Goal: Task Accomplishment & Management: Complete application form

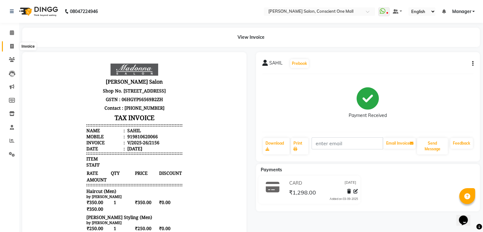
drag, startPoint x: 0, startPoint y: 0, endPoint x: 11, endPoint y: 45, distance: 46.1
click at [11, 45] on icon at bounding box center [11, 46] width 3 height 5
select select "service"
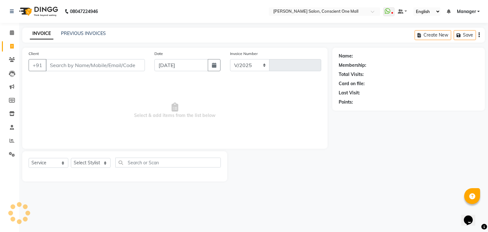
select select "7575"
type input "2157"
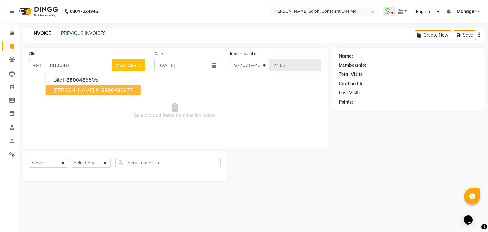
click at [68, 89] on span "[PERSON_NAME] k" at bounding box center [75, 90] width 45 height 6
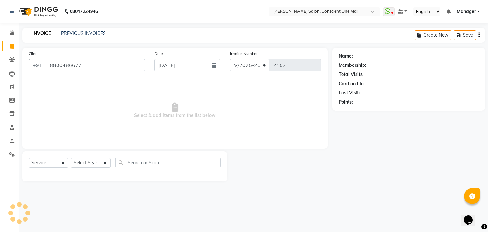
type input "8800486677"
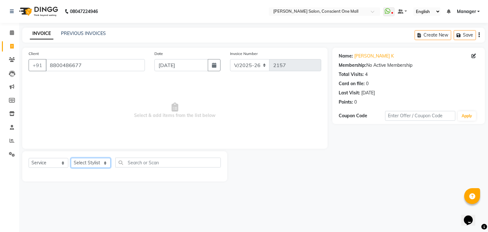
click at [82, 165] on select "Select Stylist [PERSON_NAME] AMIT [PERSON_NAME] [PERSON_NAME] [PERSON_NAME] [PE…" at bounding box center [91, 163] width 40 height 10
select select "84473"
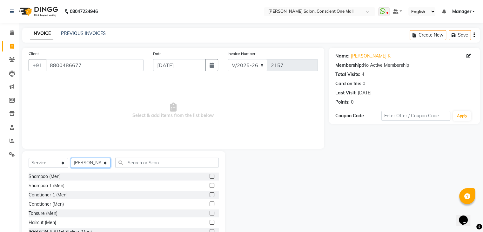
click at [82, 165] on select "Select Stylist [PERSON_NAME] AMIT [PERSON_NAME] [PERSON_NAME] [PERSON_NAME] [PE…" at bounding box center [91, 163] width 40 height 10
click at [159, 165] on input "text" at bounding box center [166, 162] width 103 height 10
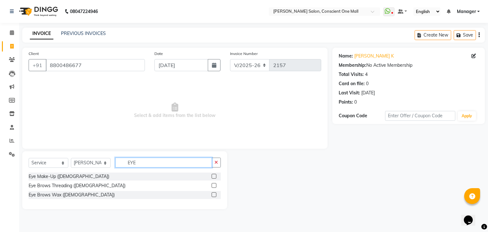
type input "EYE"
click at [215, 186] on label at bounding box center [213, 185] width 5 height 5
click at [215, 186] on input "checkbox" at bounding box center [213, 185] width 4 height 4
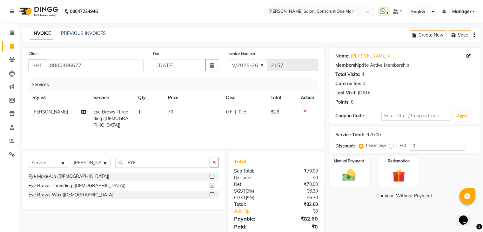
checkbox input "false"
drag, startPoint x: 390, startPoint y: 146, endPoint x: 416, endPoint y: 146, distance: 26.0
click at [416, 146] on div "Percentage Fixed 0" at bounding box center [412, 146] width 105 height 10
click at [416, 146] on input "0" at bounding box center [438, 146] width 56 height 10
click at [396, 145] on label "Fixed" at bounding box center [401, 145] width 10 height 6
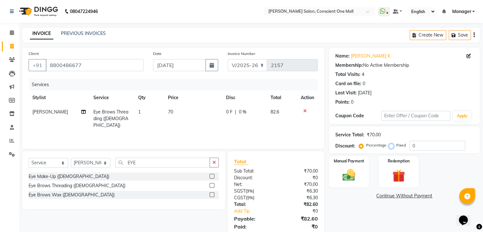
click at [391, 145] on input "Fixed" at bounding box center [392, 145] width 4 height 4
radio input "true"
click at [416, 146] on input "0" at bounding box center [438, 146] width 56 height 10
type input "2"
click at [344, 174] on img at bounding box center [348, 175] width 21 height 15
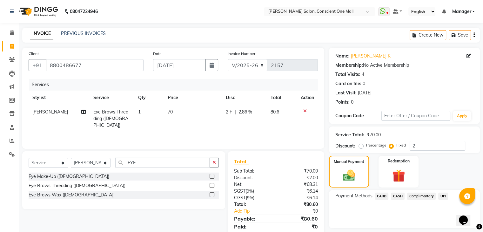
click at [381, 196] on span "CARD" at bounding box center [382, 195] width 14 height 7
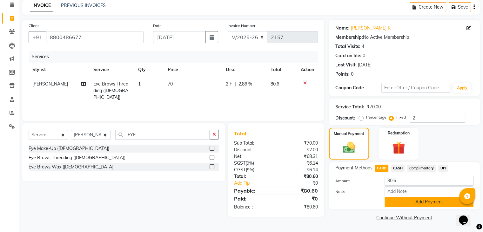
click at [407, 202] on button "Add Payment" at bounding box center [428, 202] width 89 height 10
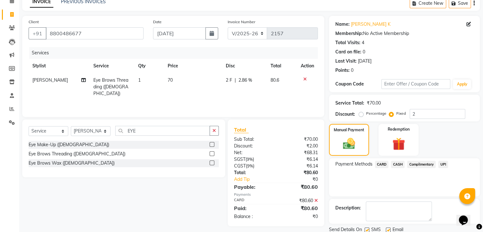
scroll to position [54, 0]
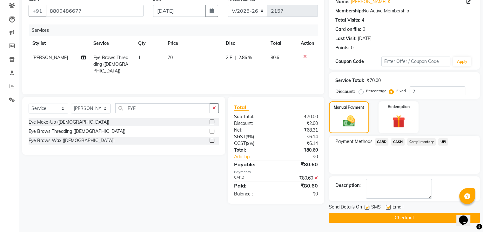
click at [397, 216] on button "Checkout" at bounding box center [404, 218] width 151 height 10
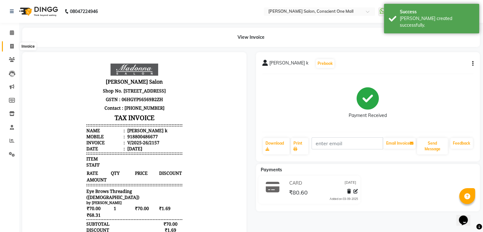
click at [11, 46] on icon at bounding box center [11, 46] width 3 height 5
select select "service"
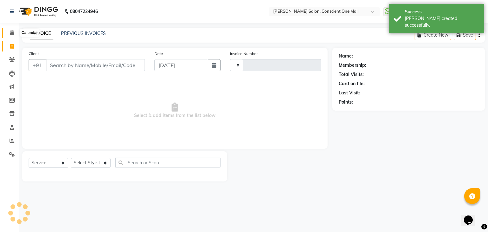
type input "2158"
select select "7575"
click at [11, 31] on icon at bounding box center [12, 32] width 4 height 5
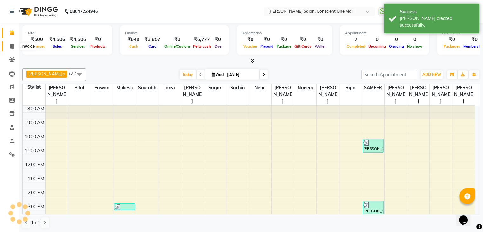
click at [12, 46] on icon at bounding box center [11, 46] width 3 height 5
select select "service"
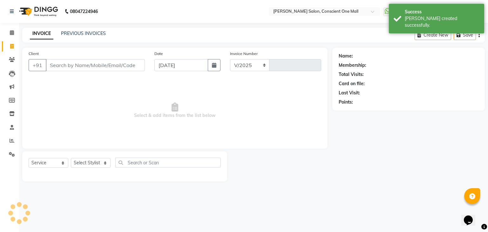
select select "7575"
type input "2158"
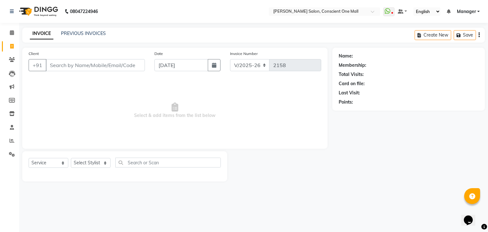
click at [290, 115] on span "Select & add items from the list below" at bounding box center [175, 110] width 292 height 63
click at [324, 165] on div at bounding box center [279, 166] width 105 height 30
click at [72, 67] on input "Client" at bounding box center [95, 65] width 99 height 12
click at [77, 63] on input "Client" at bounding box center [95, 65] width 99 height 12
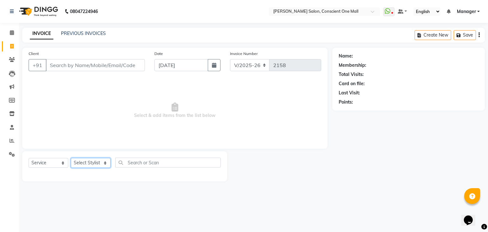
click at [88, 164] on select "Select Stylist [PERSON_NAME] AMIT [PERSON_NAME] [PERSON_NAME] [PERSON_NAME] [PE…" at bounding box center [91, 163] width 40 height 10
select select "69004"
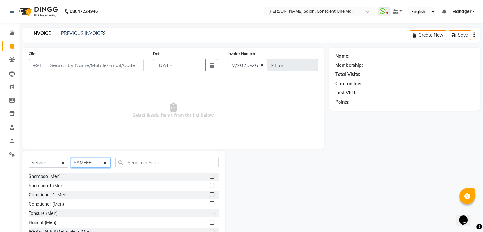
click at [88, 164] on select "Select Stylist [PERSON_NAME] AMIT [PERSON_NAME] [PERSON_NAME] [PERSON_NAME] [PE…" at bounding box center [91, 163] width 40 height 10
click at [149, 163] on input "text" at bounding box center [166, 162] width 103 height 10
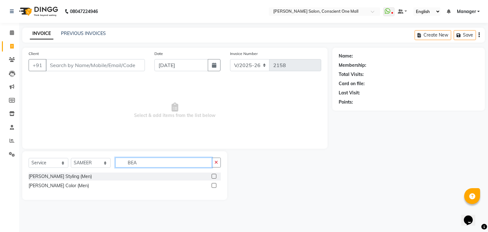
type input "BEA"
click at [214, 174] on label at bounding box center [213, 176] width 5 height 5
click at [214, 174] on input "checkbox" at bounding box center [213, 176] width 4 height 4
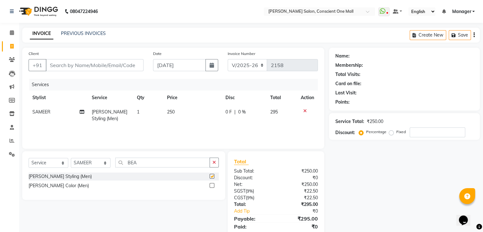
checkbox input "false"
click at [112, 66] on input "Client" at bounding box center [95, 65] width 98 height 12
type input "9"
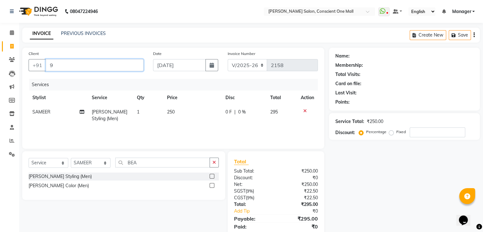
type input "0"
type input "9264457571"
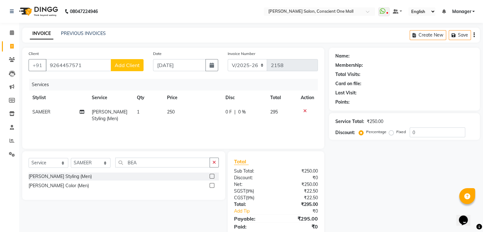
click at [120, 65] on span "Add Client" at bounding box center [127, 65] width 25 height 6
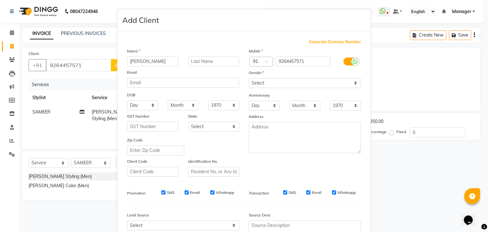
type input "[PERSON_NAME]"
drag, startPoint x: 265, startPoint y: 82, endPoint x: 267, endPoint y: 103, distance: 21.0
click at [267, 103] on div "Mobile Country Code × 91 9264457571 Gender Select [DEMOGRAPHIC_DATA] [DEMOGRAPH…" at bounding box center [305, 112] width 122 height 129
select select "[DEMOGRAPHIC_DATA]"
click at [249, 78] on select "Select [DEMOGRAPHIC_DATA] [DEMOGRAPHIC_DATA] Other Prefer Not To Say" at bounding box center [305, 83] width 112 height 10
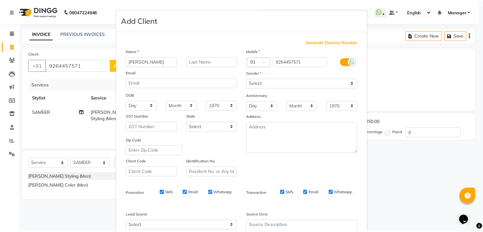
scroll to position [64, 0]
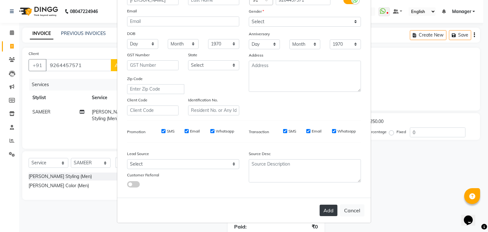
click at [327, 208] on button "Add" at bounding box center [328, 209] width 18 height 11
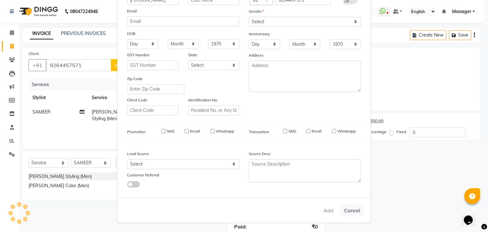
select select
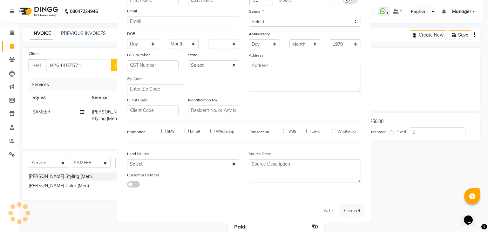
select select
checkbox input "false"
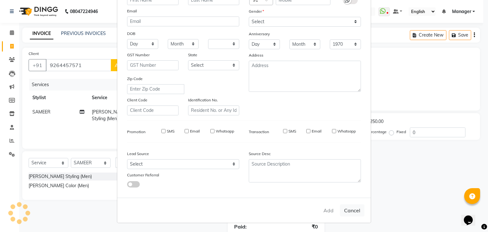
checkbox input "false"
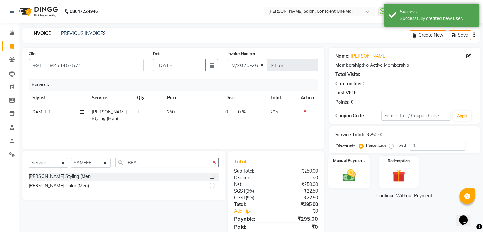
click at [342, 170] on img at bounding box center [348, 175] width 21 height 15
click at [399, 195] on span "CASH" at bounding box center [398, 195] width 14 height 7
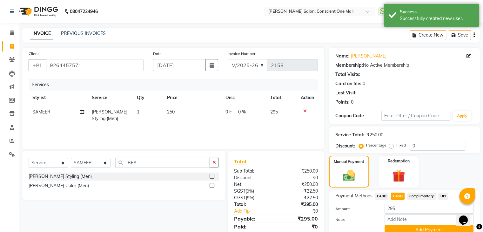
scroll to position [28, 0]
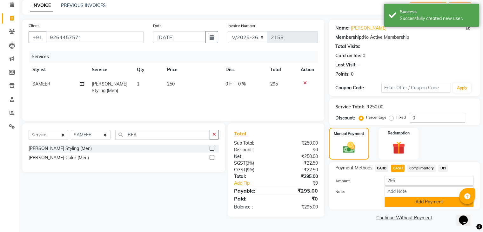
click at [432, 200] on button "Add Payment" at bounding box center [428, 202] width 89 height 10
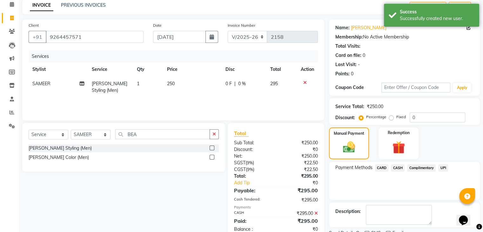
scroll to position [54, 0]
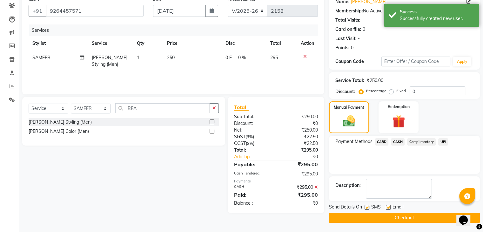
click at [379, 217] on button "Checkout" at bounding box center [404, 218] width 151 height 10
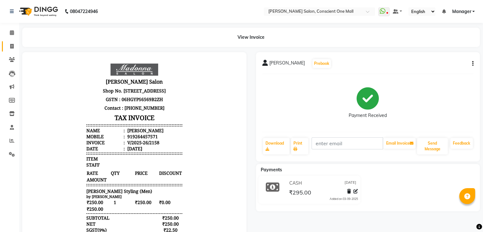
click at [10, 45] on icon at bounding box center [11, 46] width 3 height 5
select select "service"
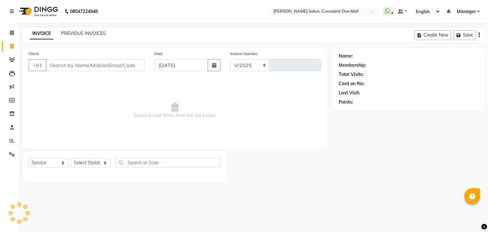
select select "7575"
type input "2159"
click at [88, 98] on span "Select & add items from the list below" at bounding box center [175, 110] width 292 height 63
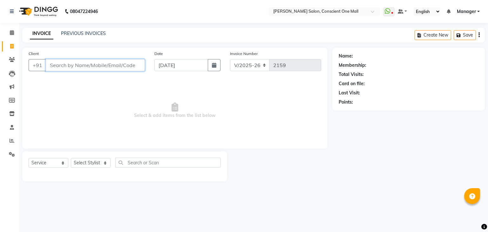
click at [103, 64] on input "Client" at bounding box center [95, 65] width 99 height 12
click at [11, 32] on icon at bounding box center [12, 32] width 4 height 5
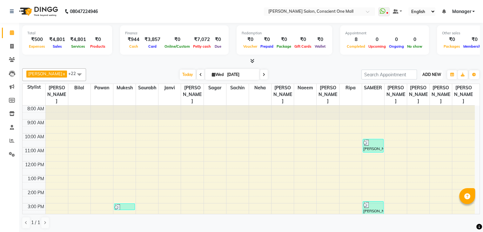
click at [430, 74] on span "ADD NEW" at bounding box center [431, 74] width 19 height 5
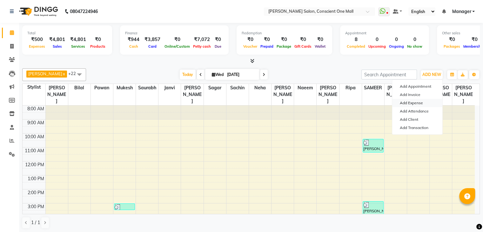
click at [417, 103] on link "Add Expense" at bounding box center [417, 103] width 50 height 8
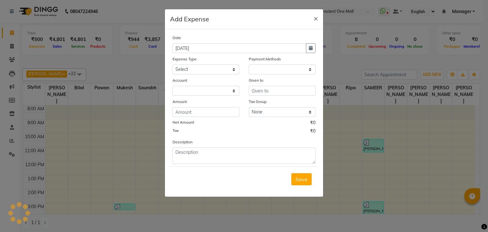
select select "1"
select select "6705"
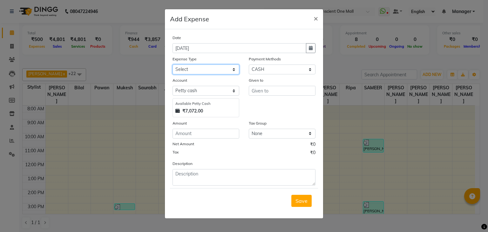
click at [201, 69] on select "Select Advance Salary BILLS client change paytm Client Snacks Coffee CONVEYANCE…" at bounding box center [205, 69] width 67 height 10
select select "12177"
click at [201, 69] on select "Select Advance Salary BILLS client change paytm Client Snacks Coffee CONVEYANCE…" at bounding box center [205, 69] width 67 height 10
click at [201, 136] on input "number" at bounding box center [205, 134] width 67 height 10
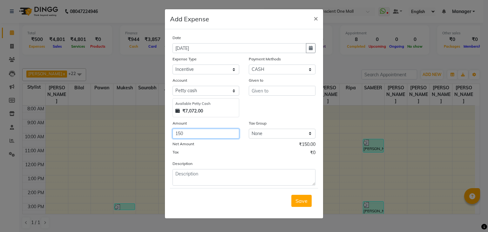
type input "150"
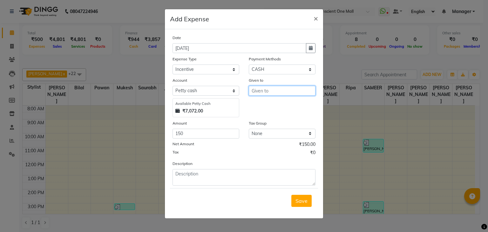
click at [297, 93] on input "text" at bounding box center [282, 91] width 67 height 10
click at [278, 104] on button "[PERSON_NAME] h" at bounding box center [279, 104] width 61 height 10
type input "Mukesh"
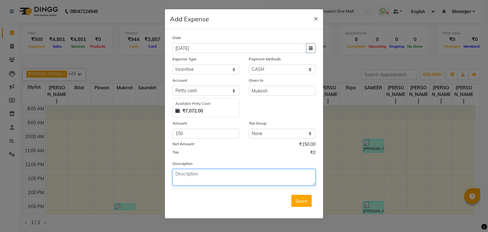
click at [217, 175] on textarea at bounding box center [243, 177] width 143 height 17
type textarea "[PERSON_NAME]"
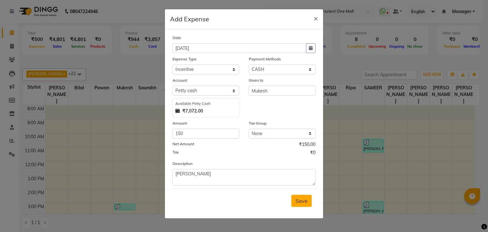
click at [302, 203] on span "Save" at bounding box center [301, 200] width 12 height 6
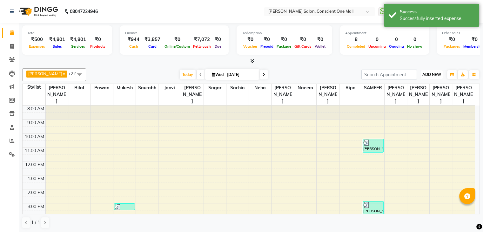
click at [435, 73] on span "ADD NEW" at bounding box center [431, 74] width 19 height 5
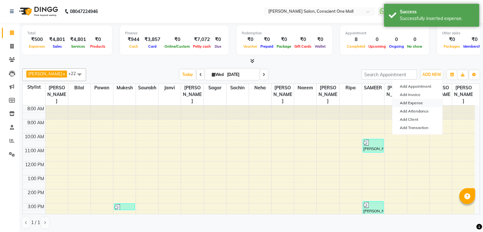
click at [418, 102] on link "Add Expense" at bounding box center [417, 103] width 50 height 8
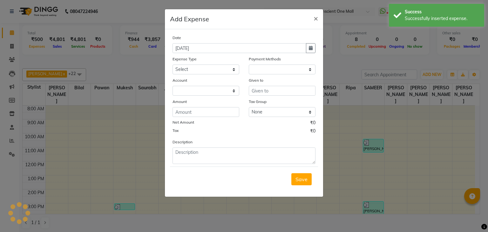
select select "1"
select select "6705"
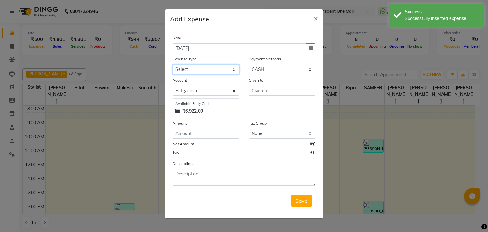
click at [196, 69] on select "Select Advance Salary BILLS client change paytm Client Snacks Coffee CONVEYANCE…" at bounding box center [205, 69] width 67 height 10
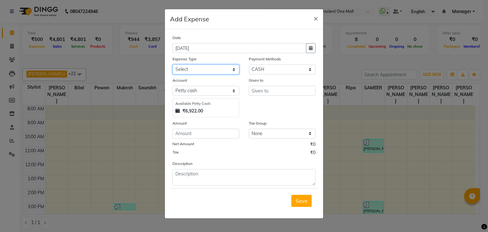
select select "20198"
click at [172, 65] on select "Select Advance Salary BILLS client change paytm Client Snacks Coffee CONVEYANCE…" at bounding box center [205, 69] width 67 height 10
click at [197, 137] on input "number" at bounding box center [205, 134] width 67 height 10
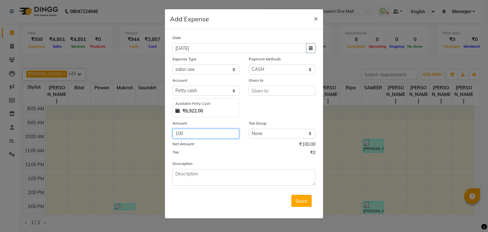
type input "100"
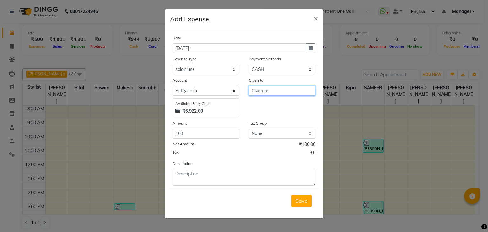
click at [275, 91] on input "text" at bounding box center [282, 91] width 67 height 10
type input "."
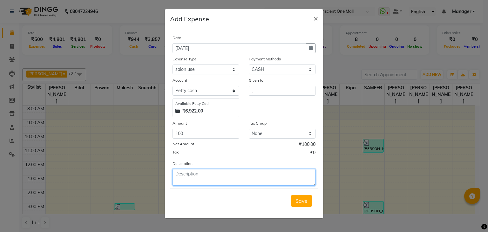
click at [203, 178] on textarea at bounding box center [243, 177] width 143 height 17
type textarea "PETROL MUKESH"
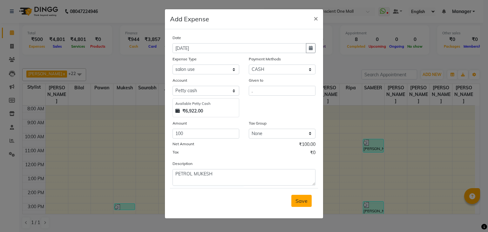
click at [301, 201] on span "Save" at bounding box center [301, 200] width 12 height 6
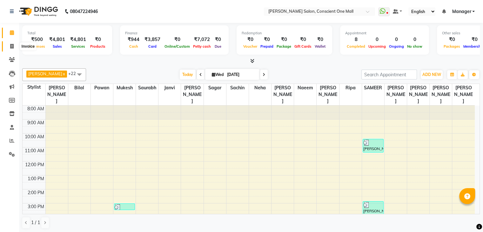
click at [10, 46] on icon at bounding box center [11, 46] width 3 height 5
select select "service"
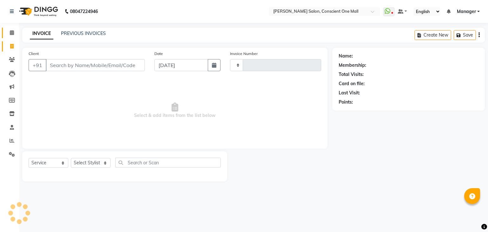
type input "2159"
select select "7575"
click at [11, 32] on icon at bounding box center [12, 32] width 4 height 5
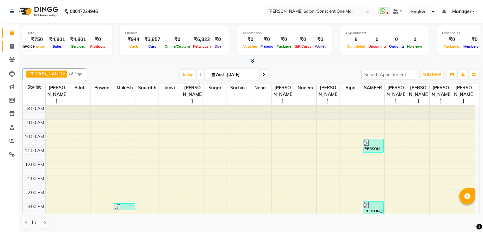
click at [11, 45] on icon at bounding box center [11, 46] width 3 height 5
select select "service"
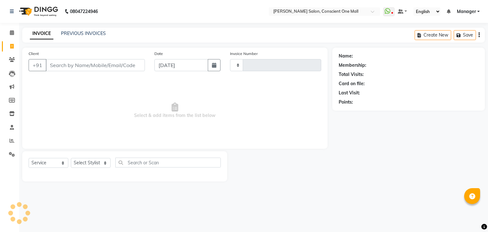
type input "2159"
select select "7575"
click at [87, 164] on select "Select Stylist [PERSON_NAME] AMIT [PERSON_NAME] [PERSON_NAME] [PERSON_NAME] [PE…" at bounding box center [91, 163] width 40 height 10
select select "67298"
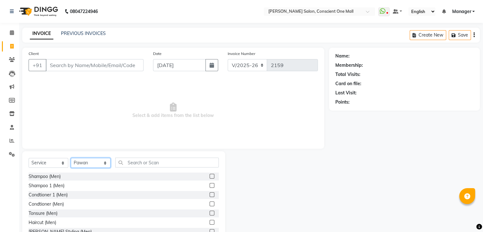
click at [87, 164] on select "Select Stylist [PERSON_NAME] AMIT [PERSON_NAME] [PERSON_NAME] [PERSON_NAME] [PE…" at bounding box center [91, 163] width 40 height 10
click at [122, 162] on input "text" at bounding box center [166, 162] width 103 height 10
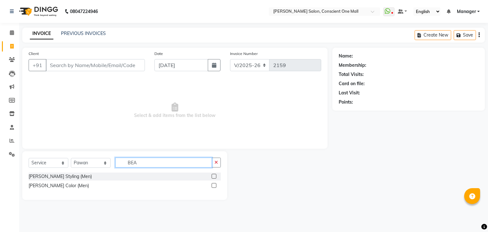
type input "BEA"
click at [214, 175] on label at bounding box center [213, 176] width 5 height 5
click at [214, 175] on input "checkbox" at bounding box center [213, 176] width 4 height 4
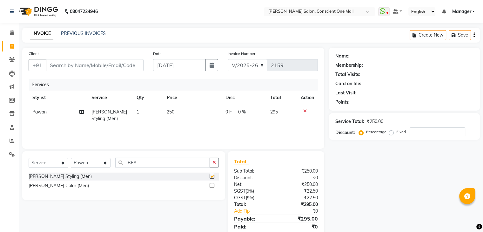
checkbox input "false"
click at [117, 66] on input "Client" at bounding box center [95, 65] width 98 height 12
type input "9"
type input "0"
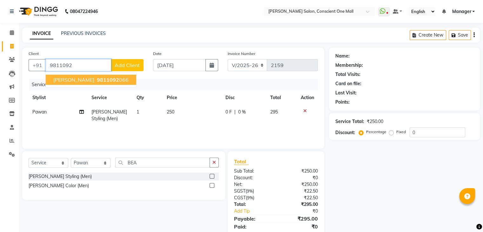
click at [97, 80] on span "9811092" at bounding box center [108, 80] width 22 height 6
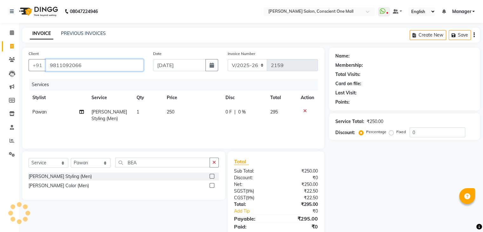
type input "9811092066"
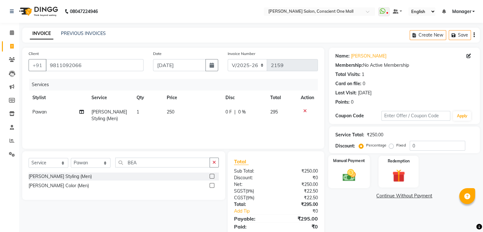
click at [347, 174] on img at bounding box center [348, 175] width 21 height 15
click at [383, 195] on span "CARD" at bounding box center [382, 195] width 14 height 7
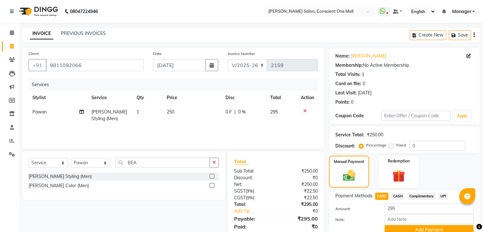
scroll to position [28, 0]
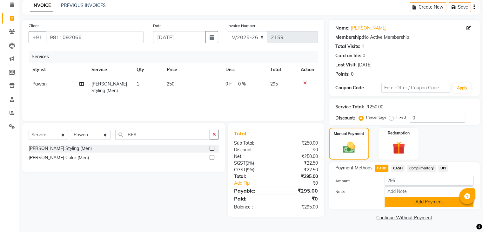
click at [431, 201] on button "Add Payment" at bounding box center [428, 202] width 89 height 10
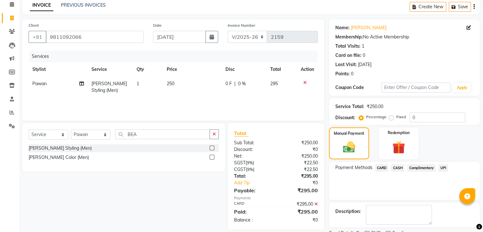
scroll to position [54, 0]
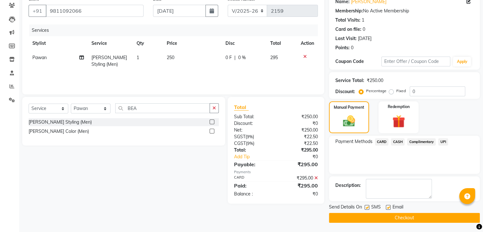
click at [425, 215] on button "Checkout" at bounding box center [404, 218] width 151 height 10
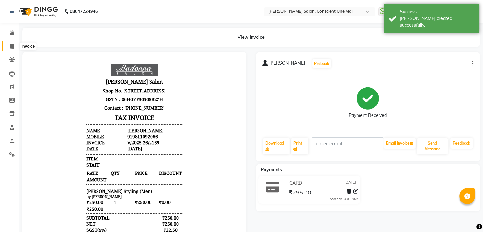
click at [12, 48] on icon at bounding box center [11, 46] width 3 height 5
select select "service"
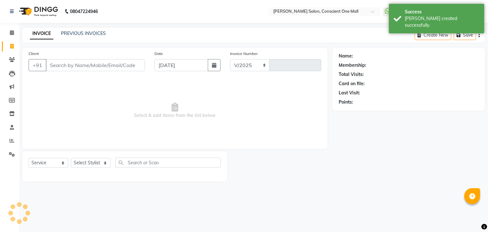
select select "7575"
type input "2160"
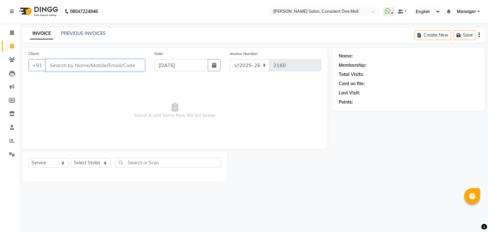
click at [113, 70] on input "Client" at bounding box center [95, 65] width 99 height 12
click at [83, 68] on input "Client" at bounding box center [95, 65] width 99 height 12
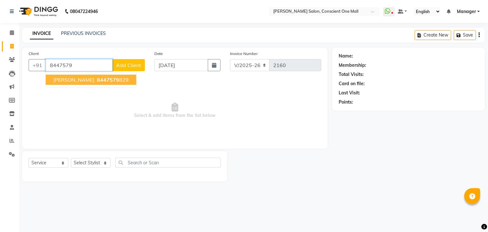
click at [91, 80] on span "[PERSON_NAME]" at bounding box center [73, 80] width 41 height 6
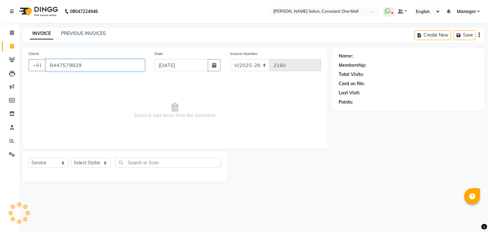
type input "8447579829"
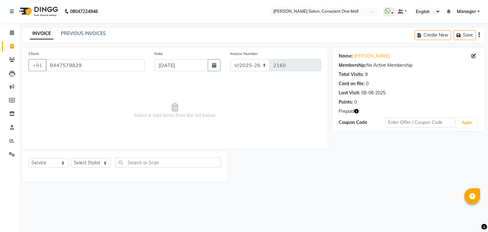
click at [356, 111] on icon "button" at bounding box center [356, 111] width 4 height 4
click at [361, 154] on div "Name: [PERSON_NAME] Membership: No Active Membership Total Visits: 9 Card on fi…" at bounding box center [410, 115] width 157 height 134
click at [92, 163] on select "Select Stylist [PERSON_NAME] AMIT [PERSON_NAME] [PERSON_NAME] [PERSON_NAME] [PE…" at bounding box center [91, 163] width 40 height 10
select select "67299"
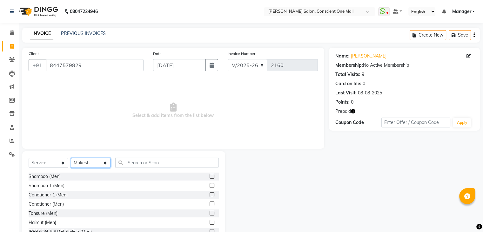
click at [92, 163] on select "Select Stylist [PERSON_NAME] AMIT [PERSON_NAME] [PERSON_NAME] [PERSON_NAME] [PE…" at bounding box center [91, 163] width 40 height 10
click at [137, 164] on input "text" at bounding box center [166, 162] width 103 height 10
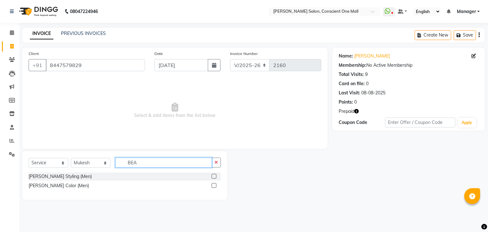
type input "BEA"
click at [213, 176] on label at bounding box center [213, 176] width 5 height 5
click at [213, 176] on input "checkbox" at bounding box center [213, 176] width 4 height 4
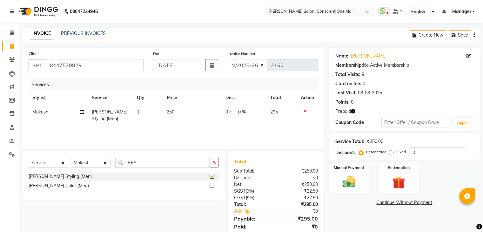
checkbox input "false"
click at [397, 180] on img at bounding box center [398, 182] width 21 height 16
click at [405, 202] on span "Prepaid 1" at bounding box center [402, 202] width 21 height 7
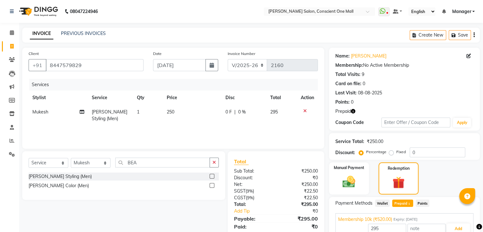
scroll to position [31, 0]
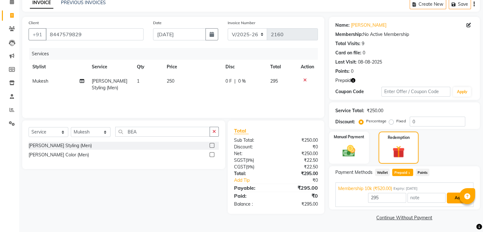
click at [453, 197] on button "Add" at bounding box center [458, 197] width 23 height 11
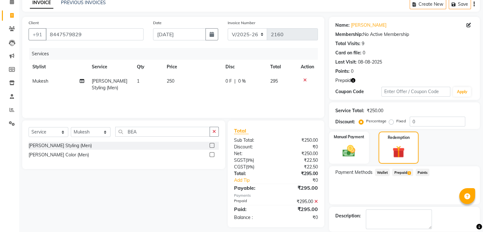
scroll to position [61, 0]
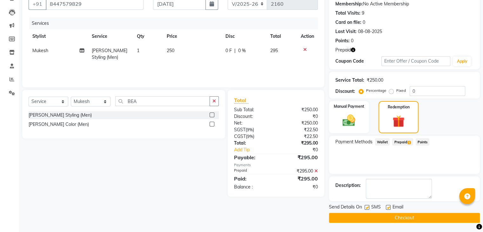
click at [417, 219] on button "Checkout" at bounding box center [404, 218] width 151 height 10
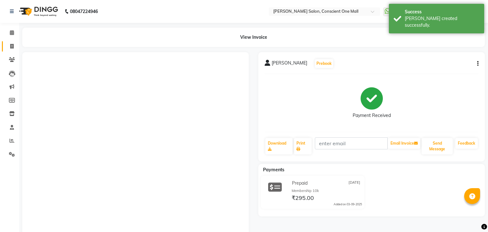
click at [11, 45] on icon at bounding box center [11, 46] width 3 height 5
select select "service"
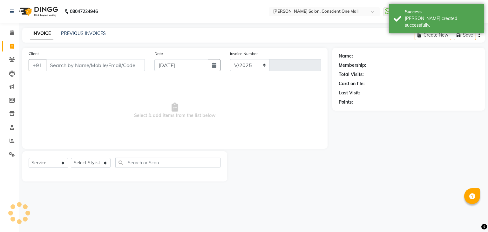
select select "7575"
type input "2161"
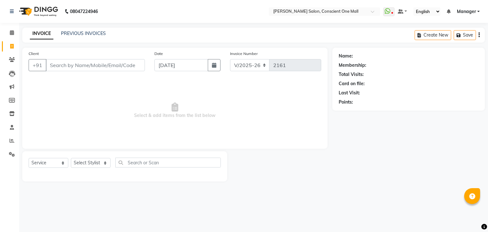
click at [103, 99] on span "Select & add items from the list below" at bounding box center [175, 110] width 292 height 63
click at [91, 63] on input "Client" at bounding box center [95, 65] width 99 height 12
click at [91, 164] on select "Select Stylist [PERSON_NAME] AMIT [PERSON_NAME] [PERSON_NAME] [PERSON_NAME] [PE…" at bounding box center [91, 163] width 40 height 10
select select "69004"
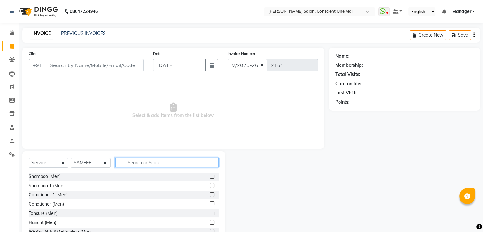
click at [153, 163] on input "text" at bounding box center [166, 162] width 103 height 10
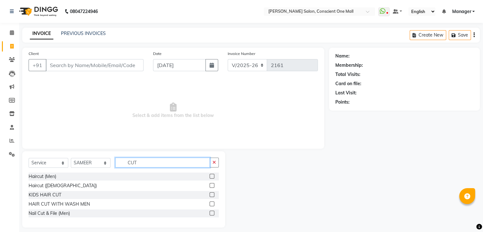
type input "CUT"
click at [212, 176] on label at bounding box center [212, 176] width 5 height 5
click at [212, 176] on input "checkbox" at bounding box center [212, 176] width 4 height 4
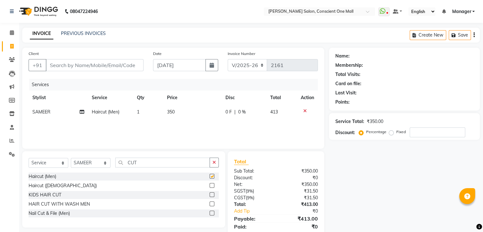
checkbox input "false"
click at [143, 164] on input "CUT" at bounding box center [162, 162] width 95 height 10
type input "C"
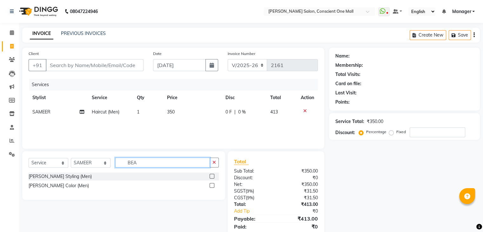
type input "BEA"
click at [211, 176] on label at bounding box center [212, 176] width 5 height 5
click at [211, 176] on input "checkbox" at bounding box center [212, 176] width 4 height 4
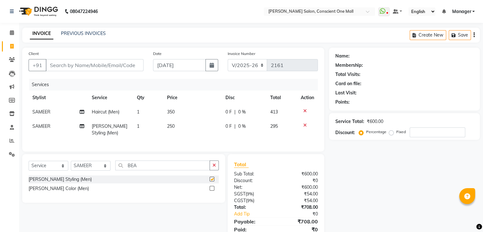
checkbox input "false"
click at [94, 65] on input "Client" at bounding box center [95, 65] width 98 height 12
type input "9"
type input "0"
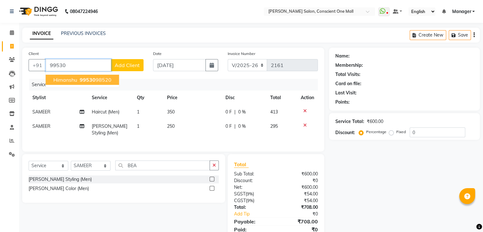
click at [88, 78] on span "99530" at bounding box center [88, 80] width 16 height 6
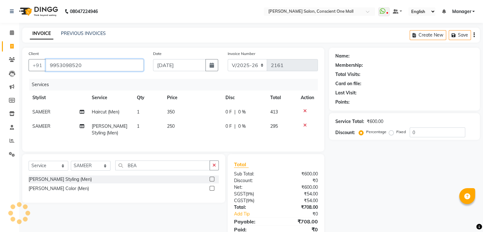
type input "9953098520"
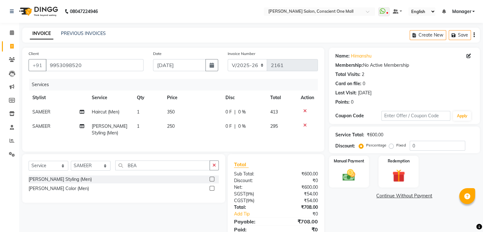
click at [304, 110] on icon at bounding box center [304, 111] width 3 height 4
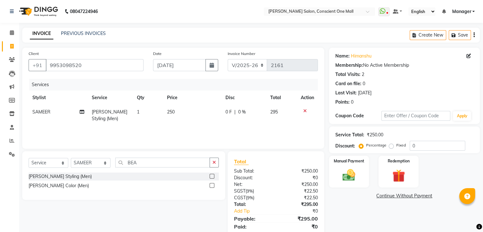
click at [396, 145] on label "Fixed" at bounding box center [401, 145] width 10 height 6
click at [390, 145] on input "Fixed" at bounding box center [392, 145] width 4 height 4
radio input "true"
click at [416, 144] on input "0" at bounding box center [438, 146] width 56 height 10
type input "45"
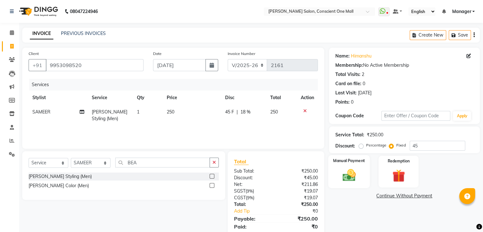
click at [347, 169] on img at bounding box center [348, 175] width 21 height 15
click at [384, 195] on span "CARD" at bounding box center [382, 195] width 14 height 7
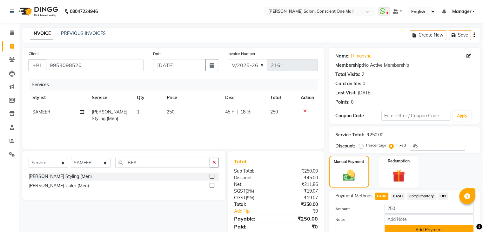
scroll to position [25, 0]
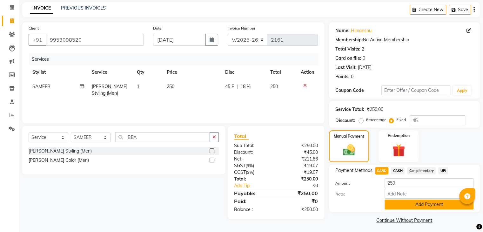
click at [411, 203] on button "Add Payment" at bounding box center [428, 204] width 89 height 10
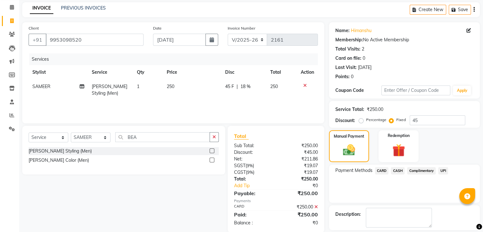
scroll to position [54, 0]
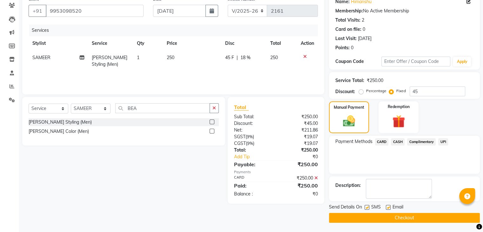
click at [406, 216] on button "Checkout" at bounding box center [404, 218] width 151 height 10
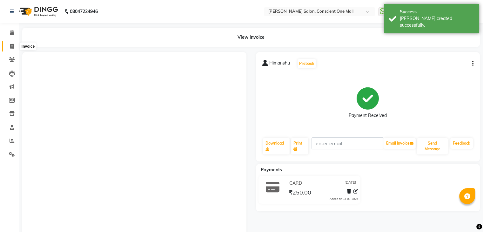
click at [11, 46] on icon at bounding box center [11, 46] width 3 height 5
select select "service"
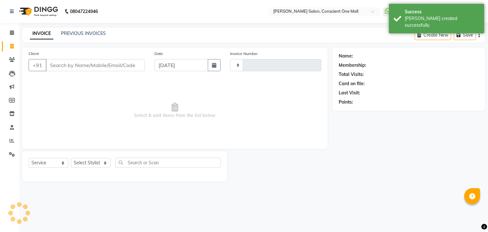
type input "2162"
select select "7575"
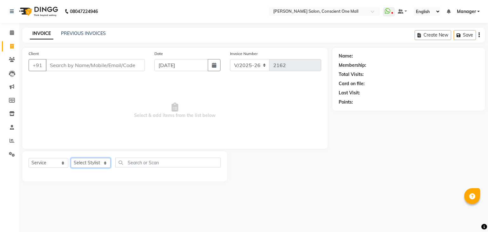
click at [90, 162] on select "Select Stylist [PERSON_NAME] AMIT [PERSON_NAME] [PERSON_NAME] [PERSON_NAME] [PE…" at bounding box center [91, 163] width 40 height 10
click at [83, 163] on select "Select Stylist [PERSON_NAME] AMIT [PERSON_NAME] [PERSON_NAME] [PERSON_NAME] [PE…" at bounding box center [91, 163] width 40 height 10
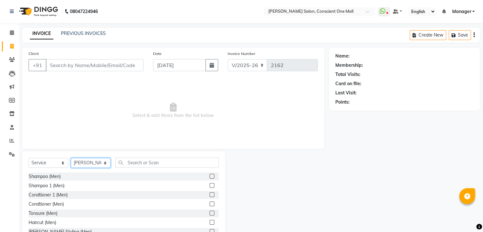
select select "89007"
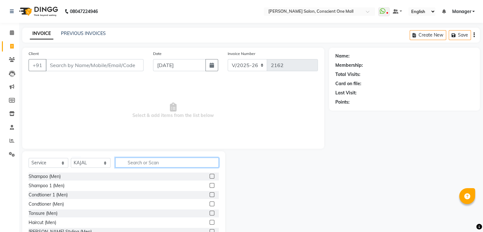
click at [133, 164] on input "text" at bounding box center [166, 162] width 103 height 10
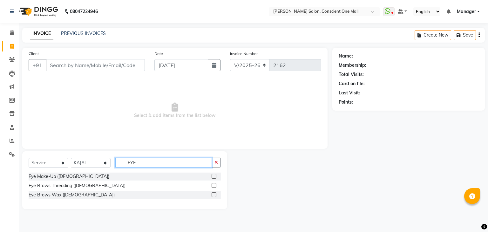
type input "EYE"
click at [212, 184] on label at bounding box center [213, 185] width 5 height 5
click at [212, 184] on input "checkbox" at bounding box center [213, 185] width 4 height 4
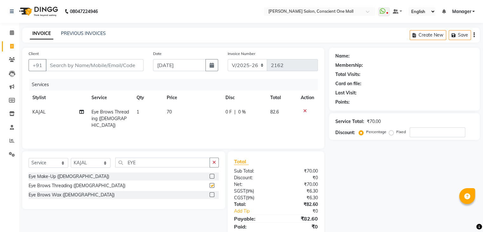
checkbox input "false"
click at [154, 164] on input "EYE" at bounding box center [162, 162] width 95 height 10
type input "E"
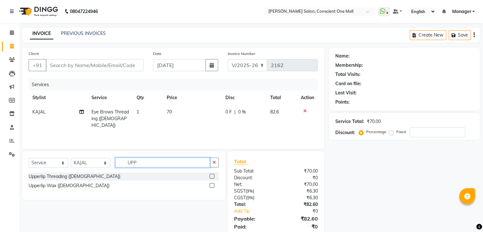
type input "UPP"
click at [211, 174] on label at bounding box center [212, 176] width 5 height 5
click at [211, 174] on input "checkbox" at bounding box center [212, 176] width 4 height 4
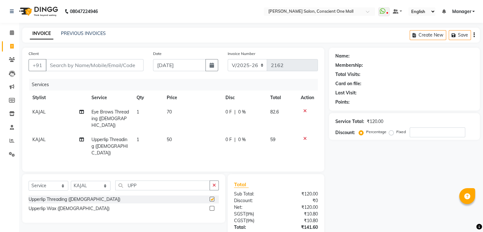
checkbox input "false"
click at [137, 137] on span "1" at bounding box center [138, 140] width 3 height 6
select select "89007"
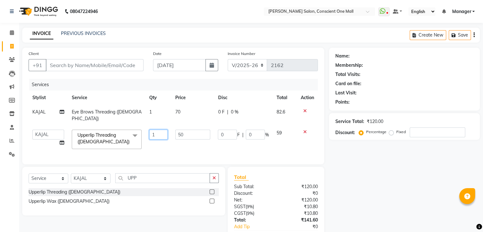
click at [157, 130] on input "1" at bounding box center [158, 135] width 18 height 10
type input "2"
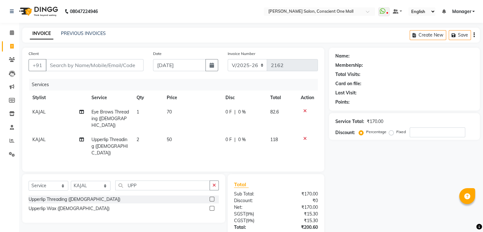
click at [369, 193] on div "Name: Membership: Total Visits: Card on file: Last Visit: Points: Service Total…" at bounding box center [407, 158] width 156 height 220
click at [95, 67] on input "Client" at bounding box center [95, 65] width 98 height 12
type input "8"
type input "0"
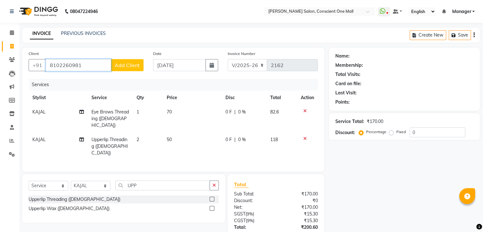
type input "8102260981"
click at [126, 65] on span "Add Client" at bounding box center [127, 65] width 25 height 6
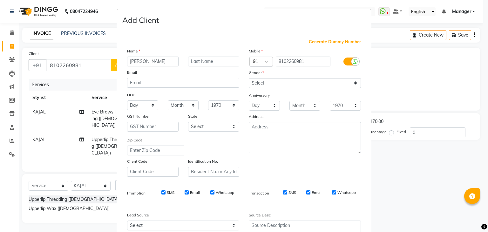
type input "[PERSON_NAME]"
click at [264, 83] on select "Select [DEMOGRAPHIC_DATA] [DEMOGRAPHIC_DATA] Other Prefer Not To Say" at bounding box center [305, 83] width 112 height 10
select select "[DEMOGRAPHIC_DATA]"
click at [249, 78] on select "Select [DEMOGRAPHIC_DATA] [DEMOGRAPHIC_DATA] Other Prefer Not To Say" at bounding box center [305, 83] width 112 height 10
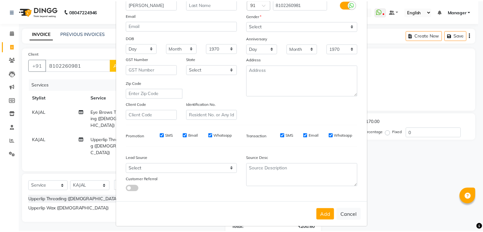
scroll to position [64, 0]
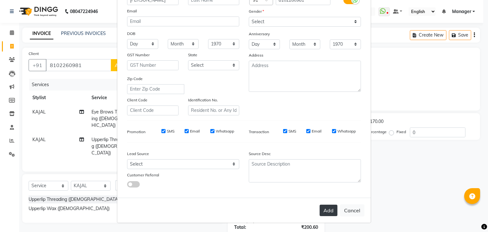
click at [327, 207] on button "Add" at bounding box center [328, 209] width 18 height 11
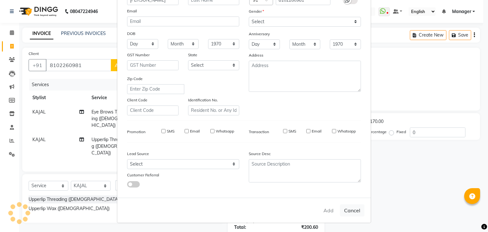
select select
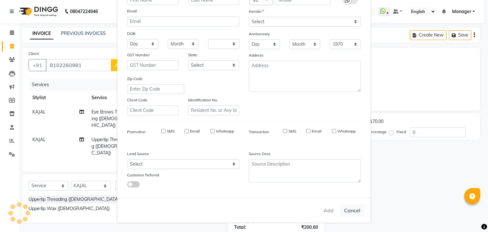
select select
checkbox input "false"
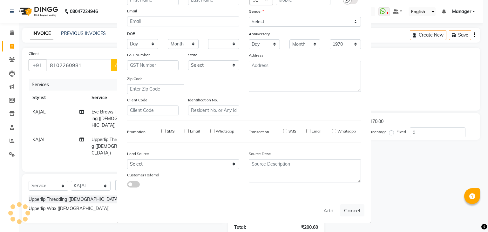
checkbox input "false"
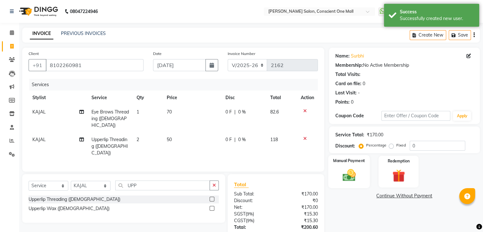
click at [349, 174] on img at bounding box center [348, 175] width 21 height 15
click at [397, 196] on span "CASH" at bounding box center [398, 195] width 14 height 7
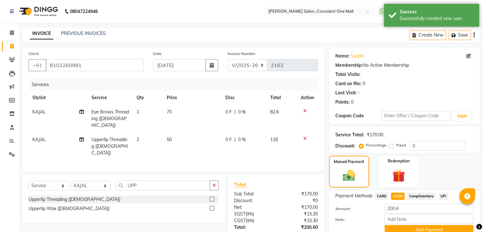
scroll to position [37, 0]
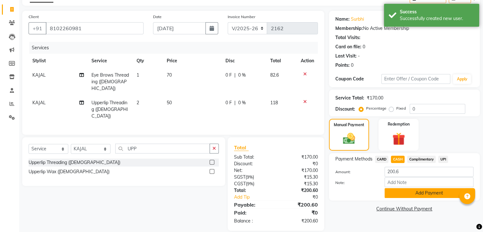
click at [420, 194] on button "Add Payment" at bounding box center [428, 193] width 89 height 10
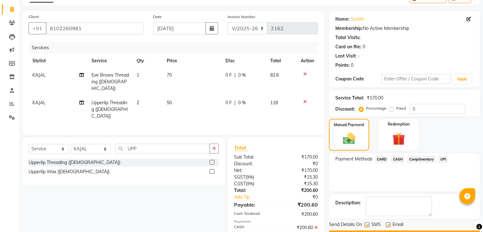
scroll to position [59, 0]
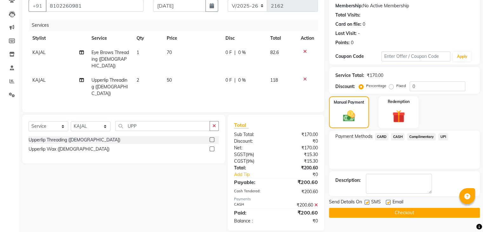
click at [422, 212] on button "Checkout" at bounding box center [404, 213] width 151 height 10
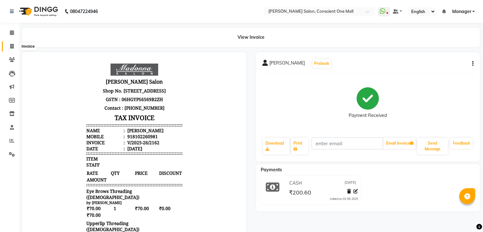
click at [8, 44] on span at bounding box center [11, 46] width 11 height 7
select select "service"
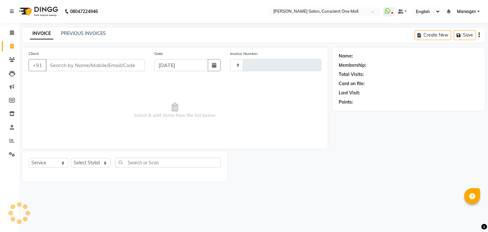
type input "2163"
select select "7575"
click at [70, 65] on input "Client" at bounding box center [95, 65] width 99 height 12
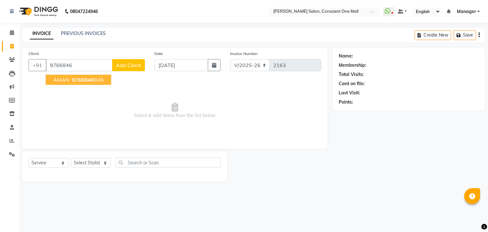
click at [60, 77] on span "AMAN" at bounding box center [61, 80] width 16 height 6
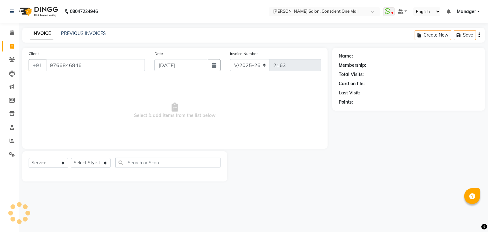
type input "9766846846"
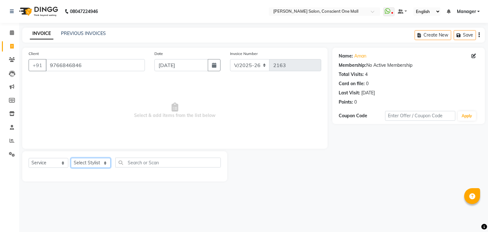
click at [104, 163] on select "Select Stylist [PERSON_NAME] AMIT [PERSON_NAME] [PERSON_NAME] [PERSON_NAME] [PE…" at bounding box center [91, 163] width 40 height 10
select select "67299"
click at [71, 158] on select "Select Stylist [PERSON_NAME] AMIT [PERSON_NAME] [PERSON_NAME] [PERSON_NAME] [PE…" at bounding box center [91, 163] width 40 height 10
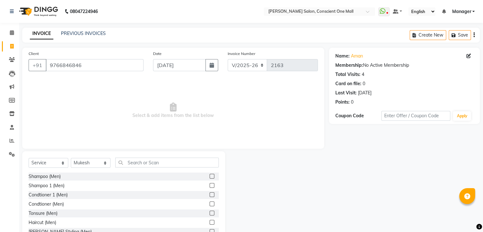
click at [210, 223] on label at bounding box center [212, 222] width 5 height 5
click at [210, 223] on input "checkbox" at bounding box center [212, 222] width 4 height 4
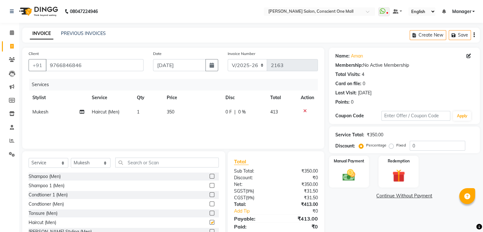
checkbox input "false"
click at [147, 164] on input "text" at bounding box center [166, 162] width 103 height 10
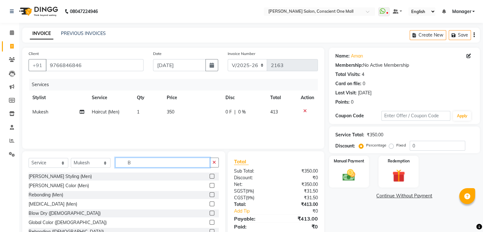
type input "B"
click at [210, 177] on label at bounding box center [212, 176] width 5 height 5
click at [210, 177] on input "checkbox" at bounding box center [212, 176] width 4 height 4
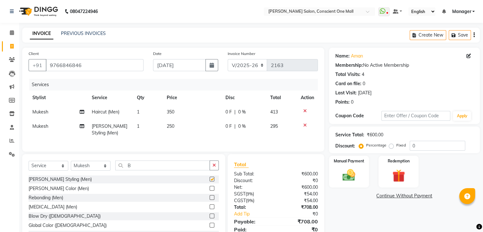
checkbox input "false"
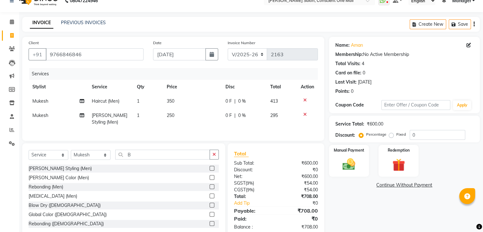
scroll to position [30, 0]
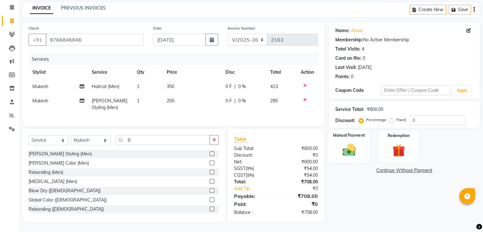
click at [350, 142] on img at bounding box center [348, 149] width 21 height 15
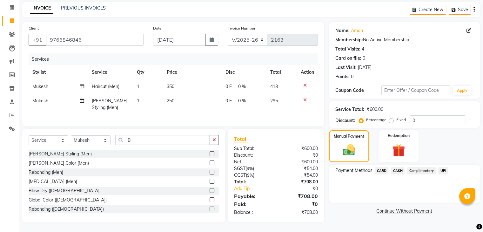
click at [443, 167] on span "UPI" at bounding box center [443, 170] width 10 height 7
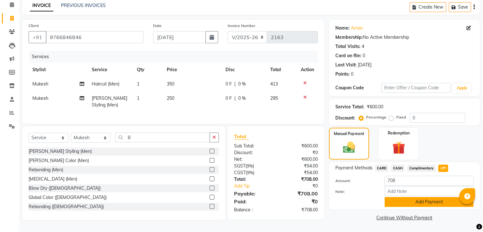
click at [417, 198] on button "Add Payment" at bounding box center [428, 202] width 89 height 10
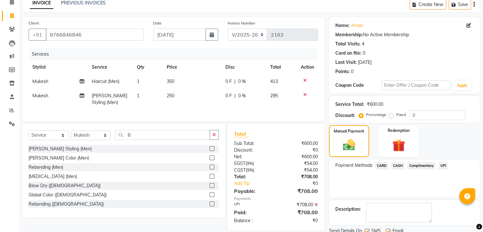
scroll to position [54, 0]
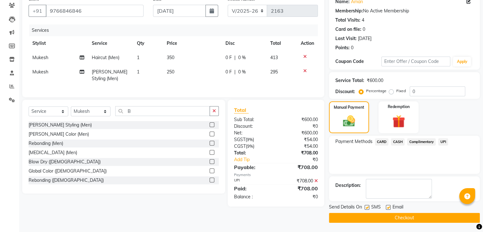
click at [406, 219] on button "Checkout" at bounding box center [404, 218] width 151 height 10
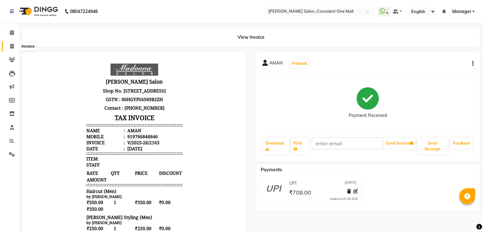
click at [10, 46] on icon at bounding box center [11, 46] width 3 height 5
select select "service"
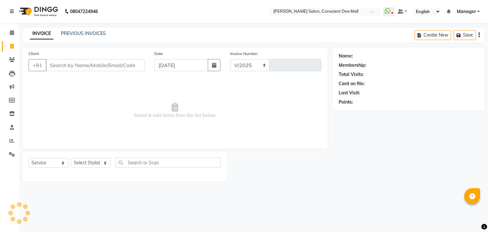
select select "7575"
type input "2164"
click at [10, 30] on icon at bounding box center [12, 32] width 4 height 5
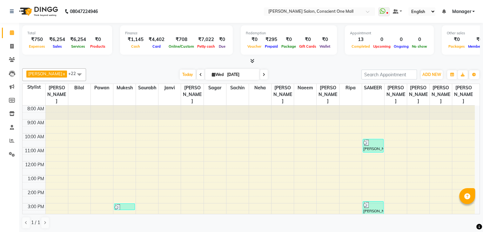
select select "service"
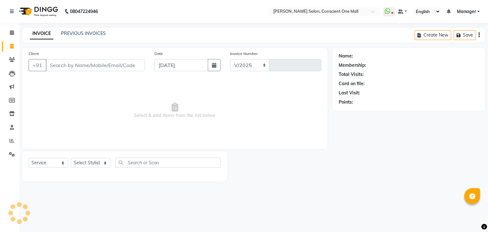
select select "7575"
type input "2164"
click at [10, 142] on icon at bounding box center [12, 140] width 5 height 5
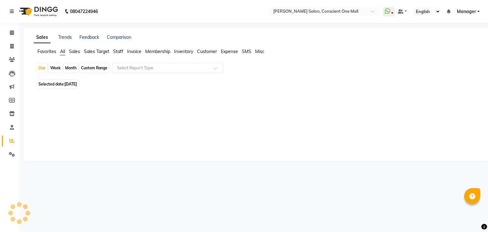
click at [117, 51] on span "Staff" at bounding box center [118, 52] width 10 height 6
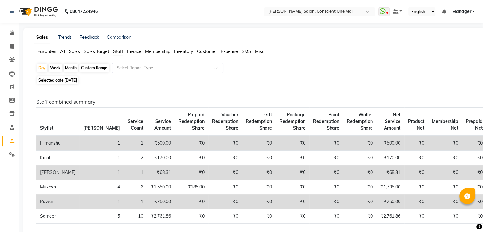
click at [70, 66] on div "Month" at bounding box center [70, 67] width 15 height 9
select select "9"
select select "2025"
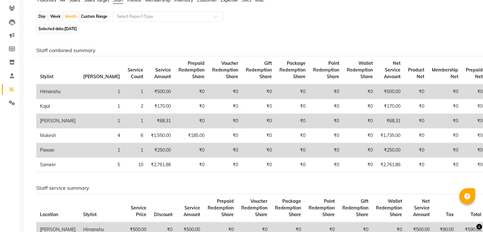
scroll to position [50, 0]
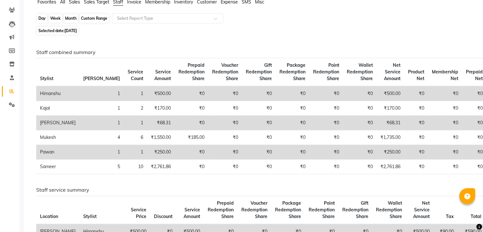
click at [71, 18] on div "Month" at bounding box center [70, 18] width 15 height 9
select select "9"
select select "2025"
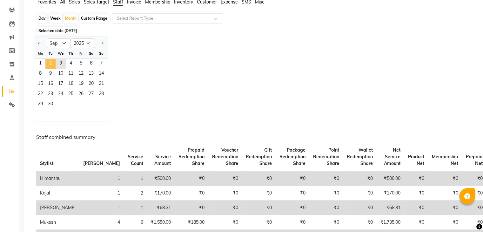
click at [53, 63] on span "2" at bounding box center [50, 64] width 10 height 10
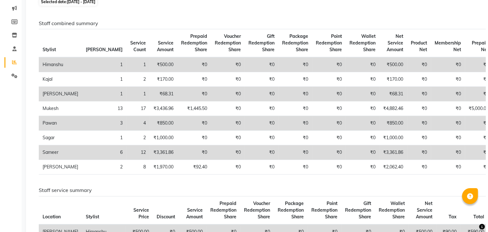
scroll to position [0, 0]
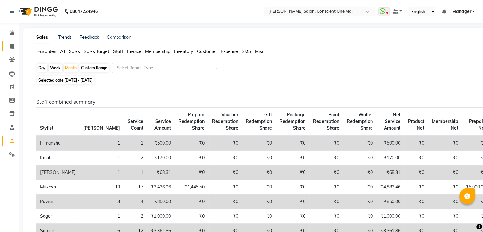
click at [11, 42] on link "Invoice" at bounding box center [9, 46] width 15 height 10
select select "service"
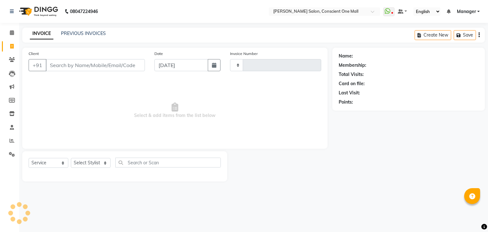
type input "2164"
select select "7575"
